Goal: Download file/media

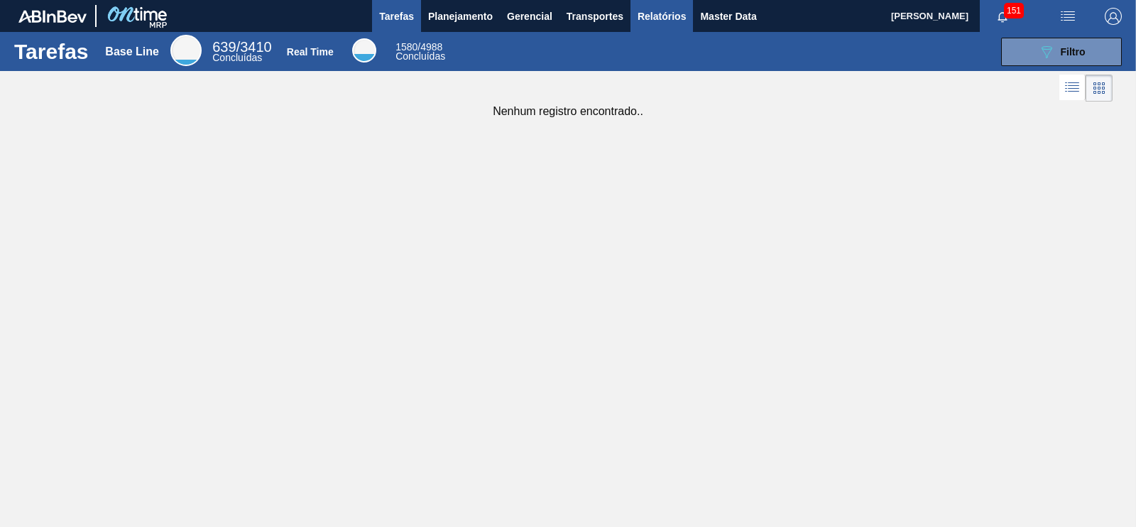
click at [649, 11] on span "Relatórios" at bounding box center [662, 16] width 48 height 17
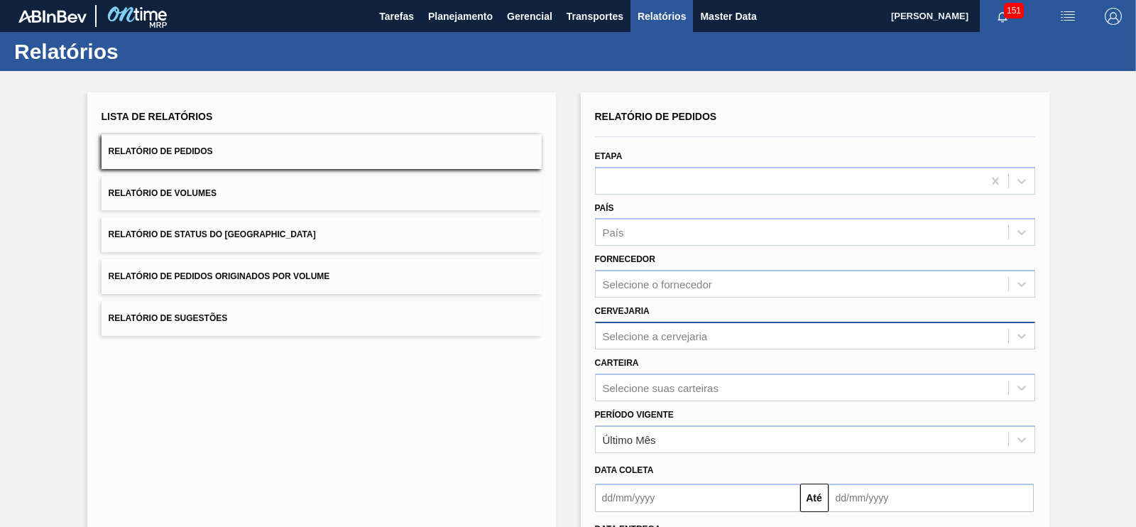
click at [641, 342] on div "Selecione a cervejaria" at bounding box center [815, 336] width 440 height 28
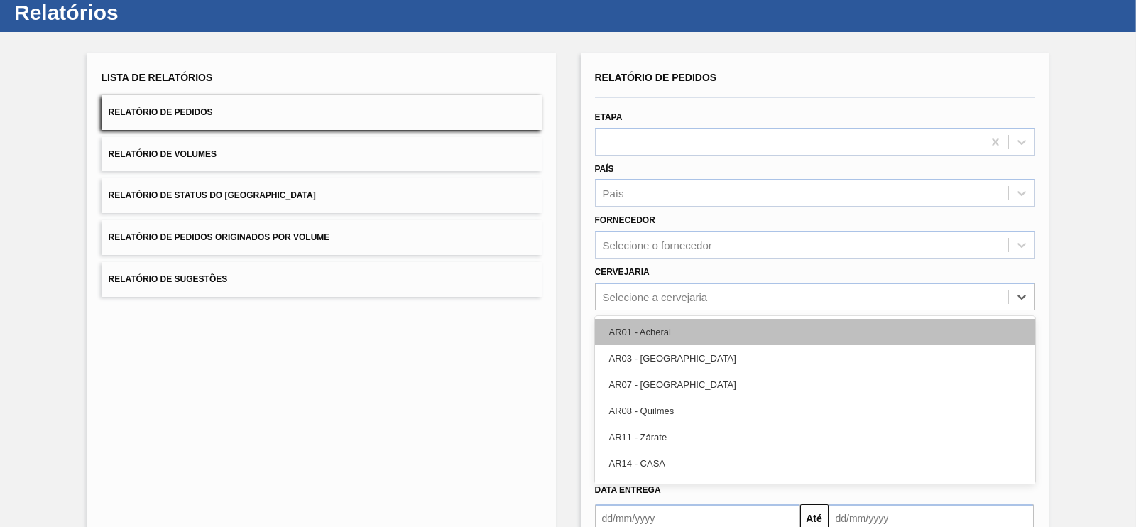
scroll to position [45, 0]
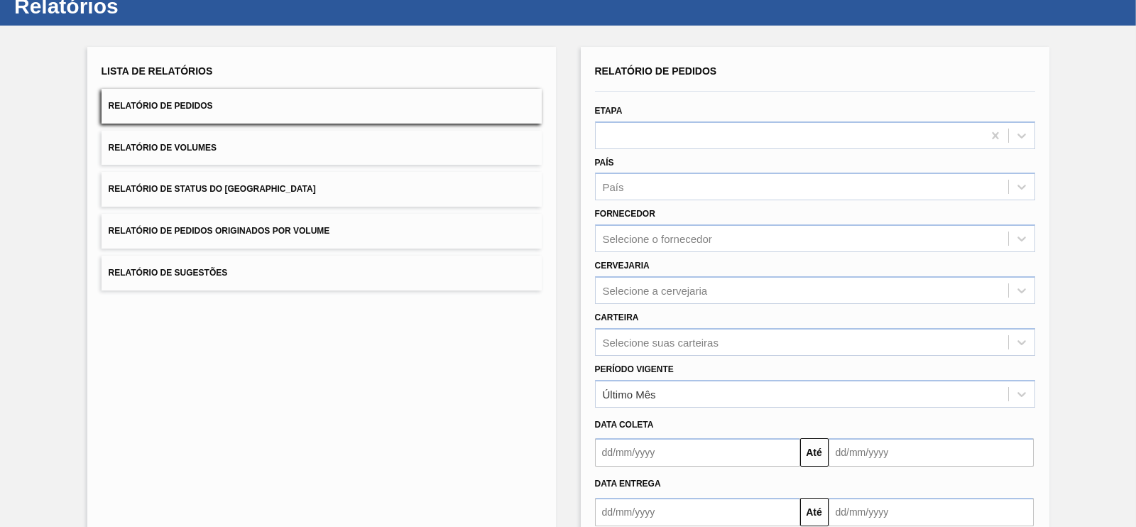
click at [1115, 264] on div "Lista de Relatórios Relatório de Pedidos Relatório de Volumes Relatório de Stat…" at bounding box center [568, 319] width 1136 height 587
click at [699, 349] on div "Relatório de Pedidos Etapa País País Fornecedor Selecione o fornecedor Cervejar…" at bounding box center [815, 293] width 440 height 465
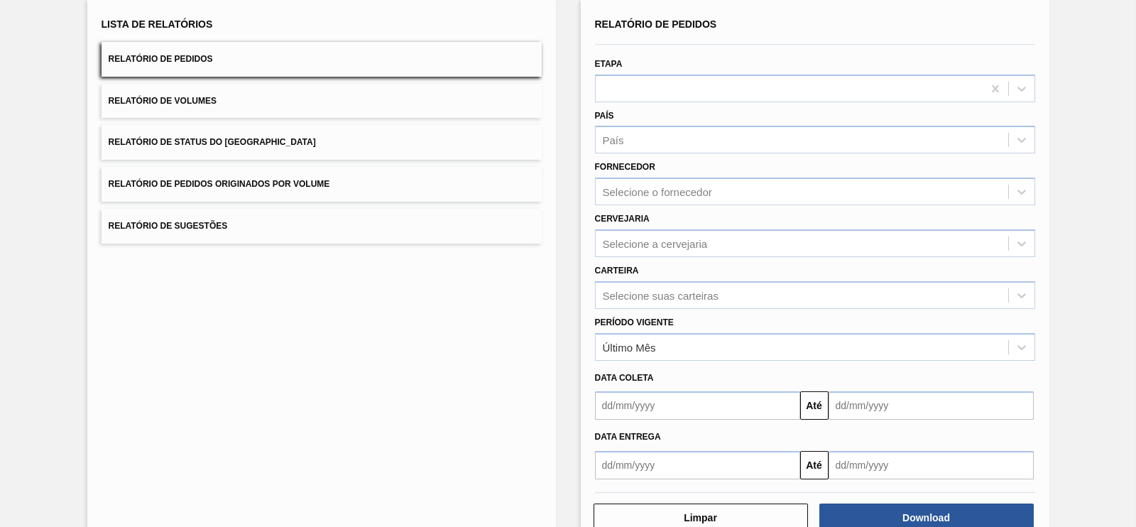
scroll to position [96, 0]
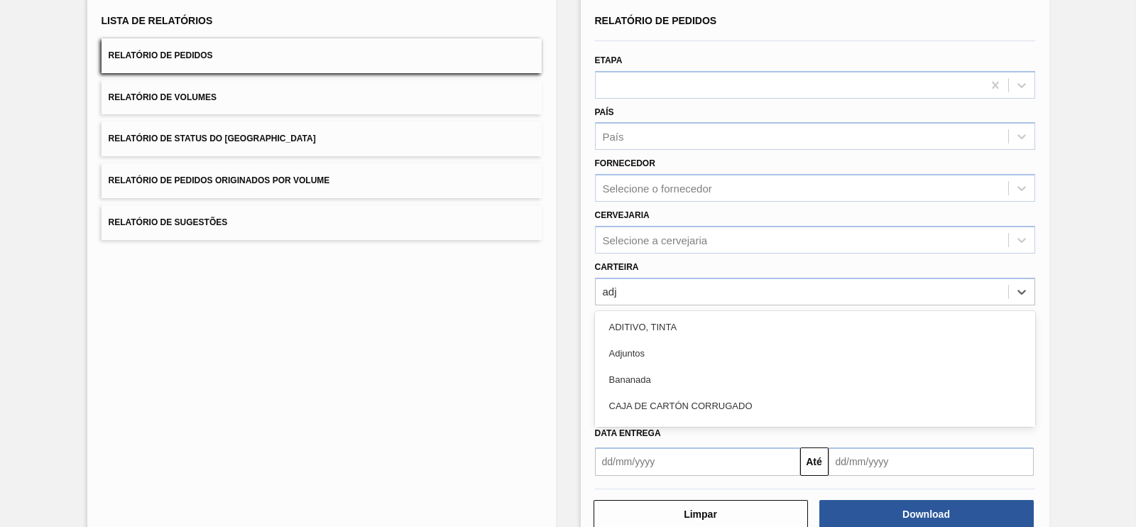
type input "adju"
drag, startPoint x: 638, startPoint y: 323, endPoint x: 685, endPoint y: 419, distance: 107.0
click at [636, 323] on div "Adjuntos" at bounding box center [815, 327] width 440 height 26
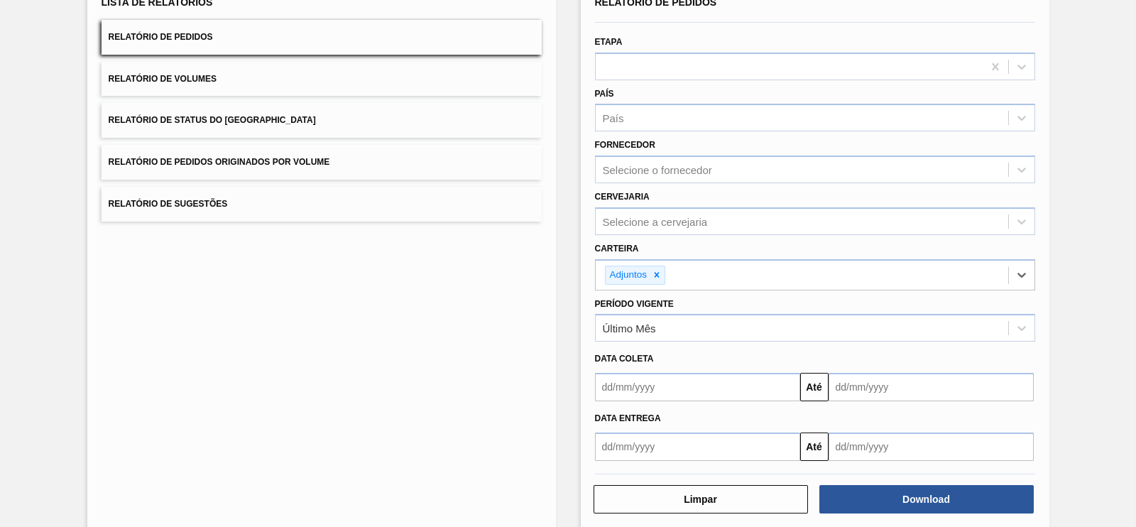
scroll to position [131, 0]
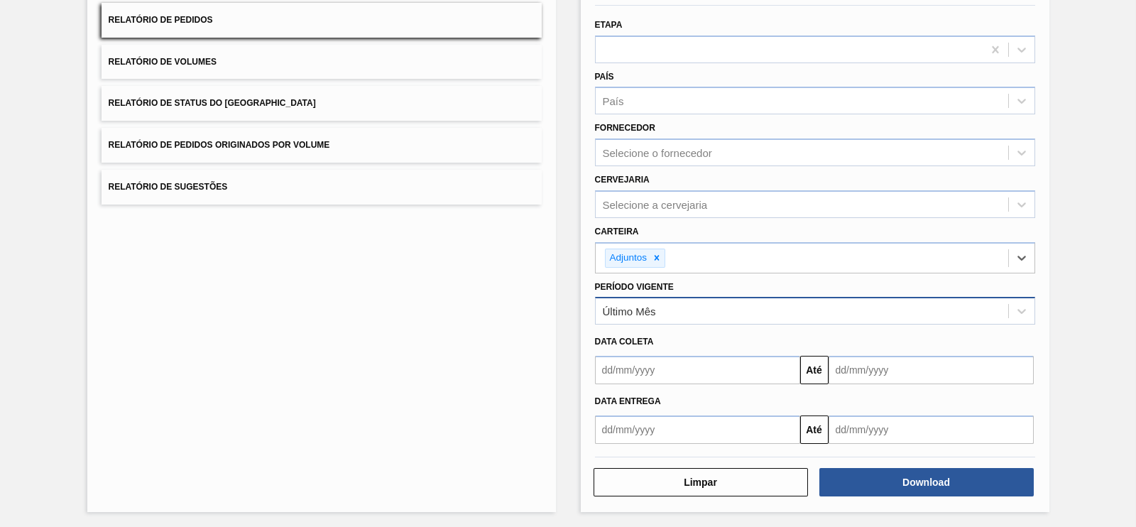
click at [661, 313] on div "Último Mês" at bounding box center [802, 311] width 413 height 21
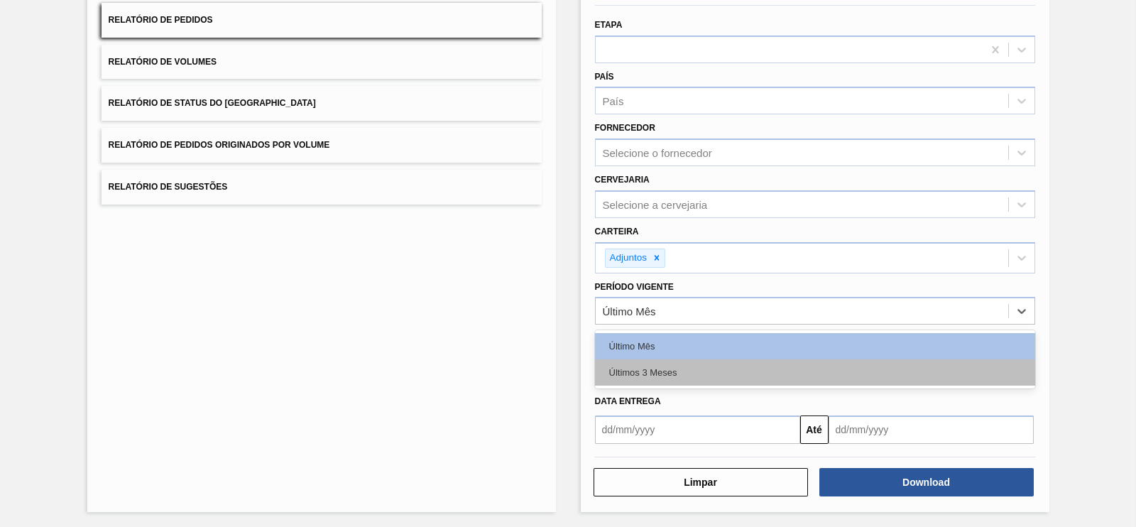
drag, startPoint x: 643, startPoint y: 369, endPoint x: 788, endPoint y: 451, distance: 166.7
click at [643, 368] on div "Últimos 3 Meses" at bounding box center [815, 372] width 440 height 26
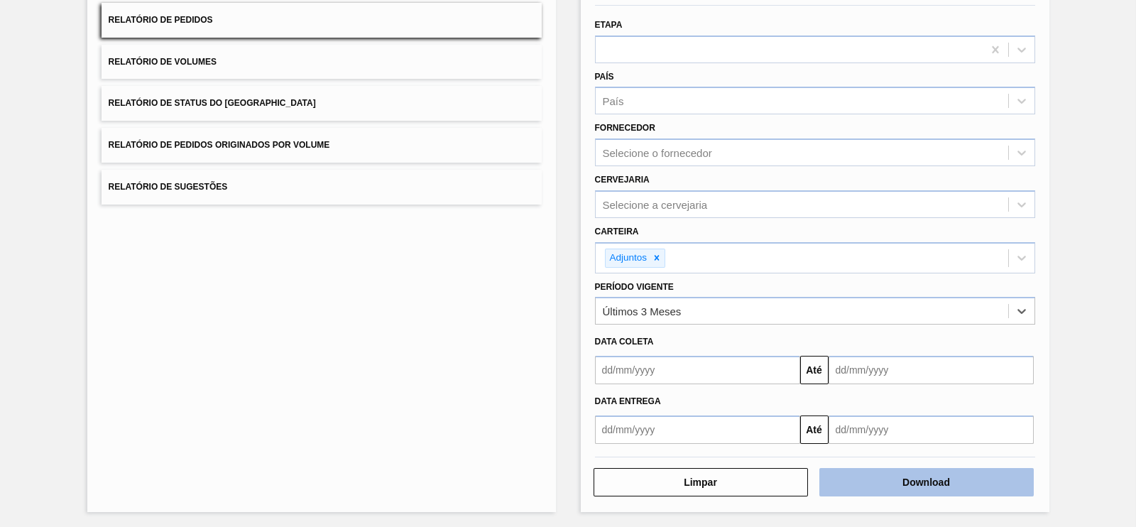
click at [872, 477] on button "Download" at bounding box center [927, 482] width 215 height 28
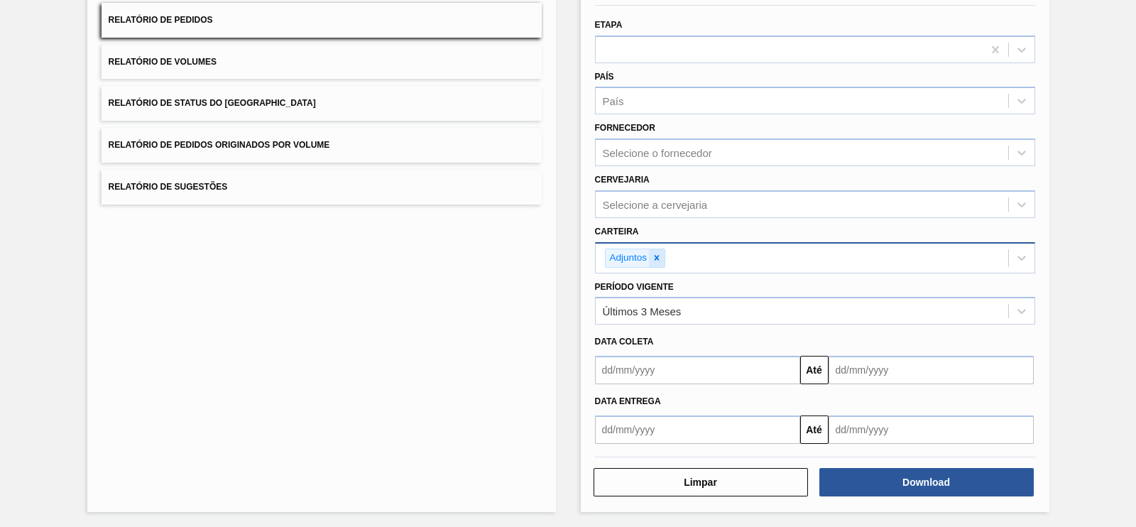
click at [657, 257] on icon at bounding box center [657, 258] width 5 height 5
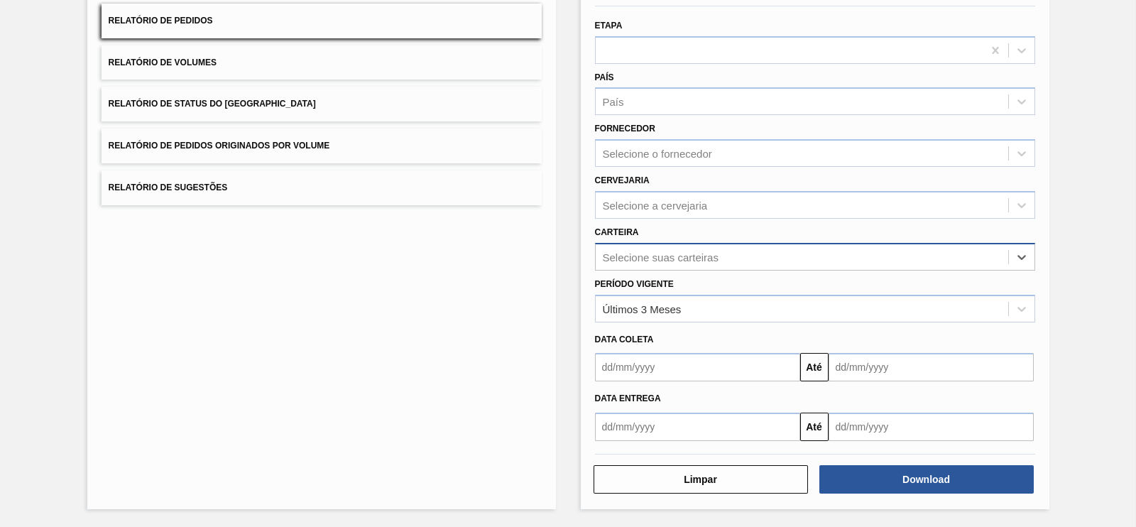
scroll to position [129, 0]
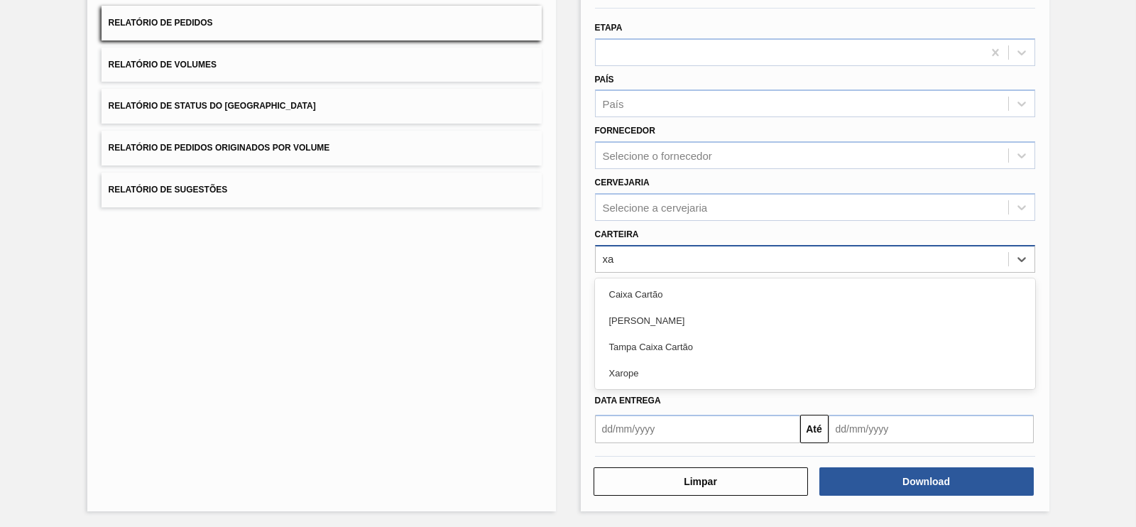
type input "xar"
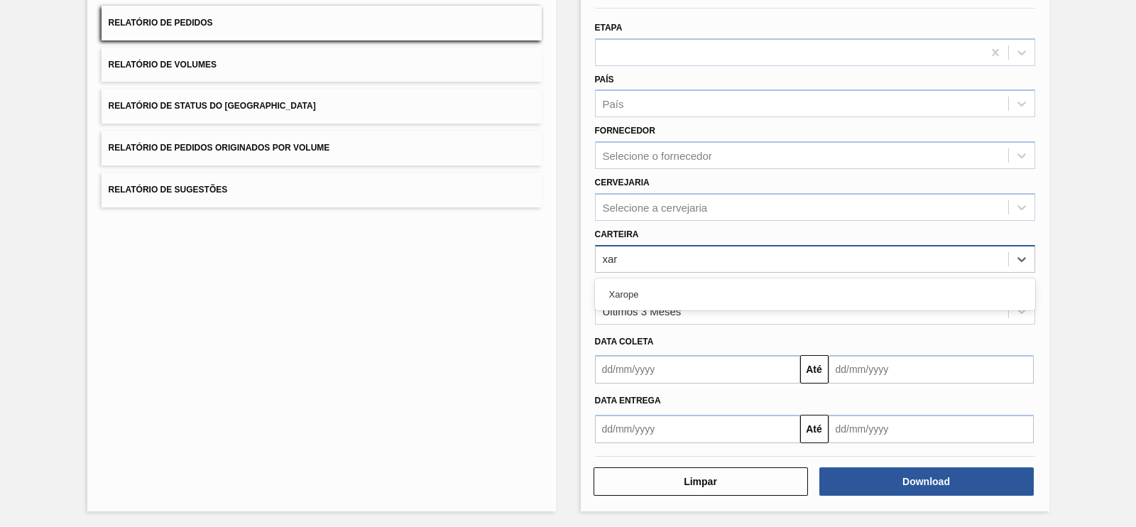
click at [634, 289] on div "Xarope" at bounding box center [815, 294] width 440 height 26
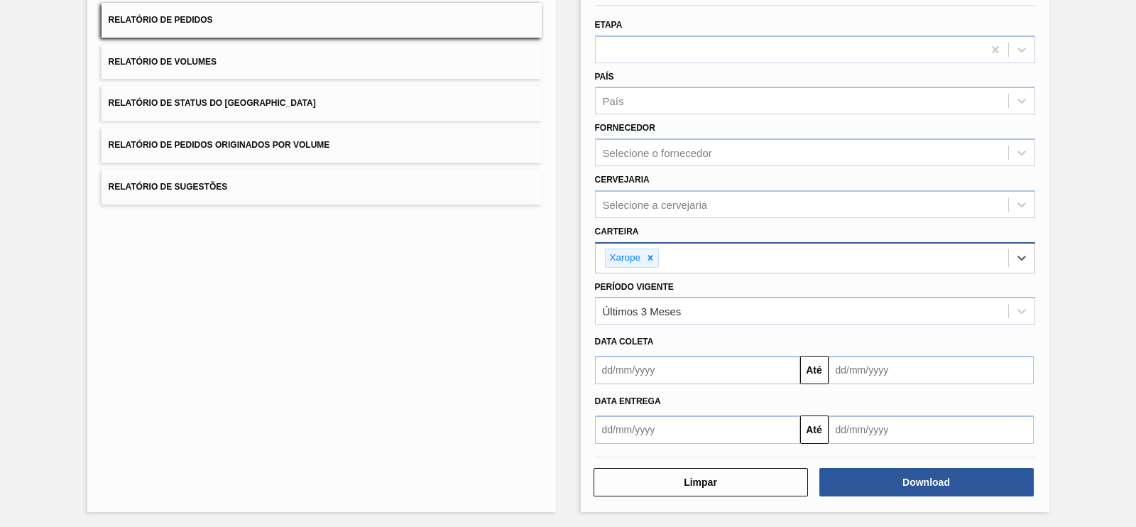
scroll to position [131, 0]
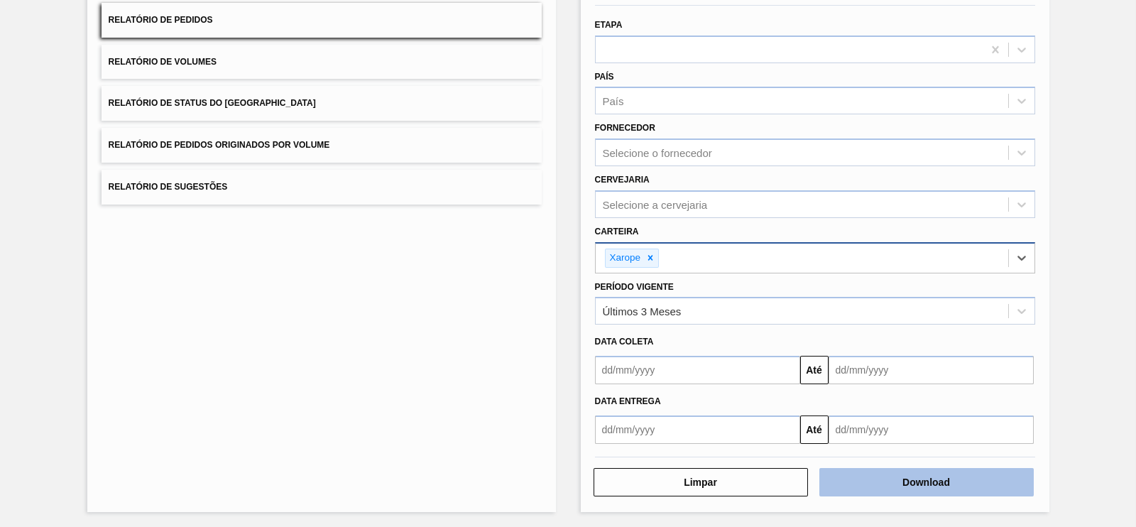
click at [916, 484] on button "Download" at bounding box center [927, 482] width 215 height 28
